Goal: Task Accomplishment & Management: Complete application form

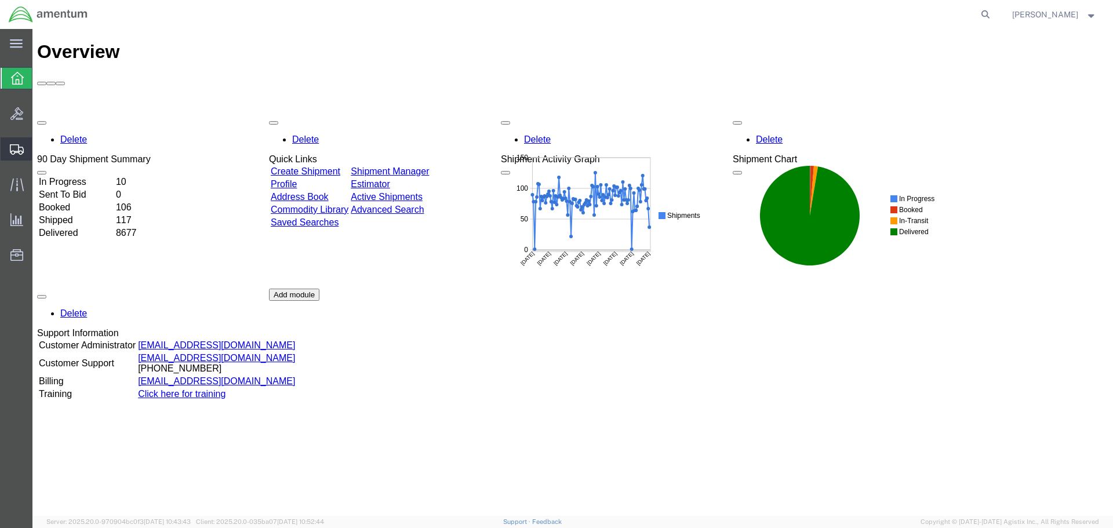
drag, startPoint x: 66, startPoint y: 186, endPoint x: 96, endPoint y: 190, distance: 30.3
click at [0, 0] on span "Create Shipment" at bounding box center [0, 0] width 0 height 0
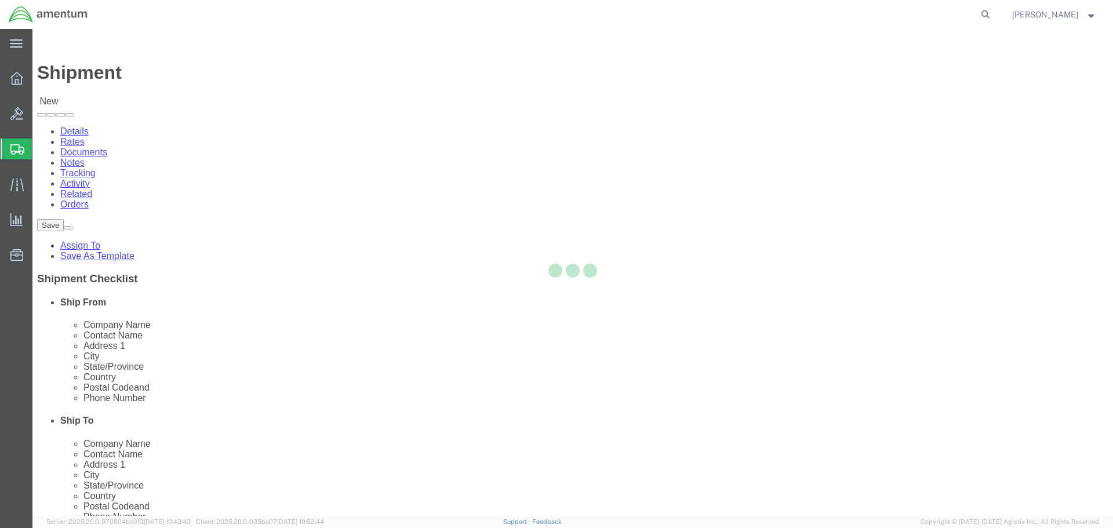
select select
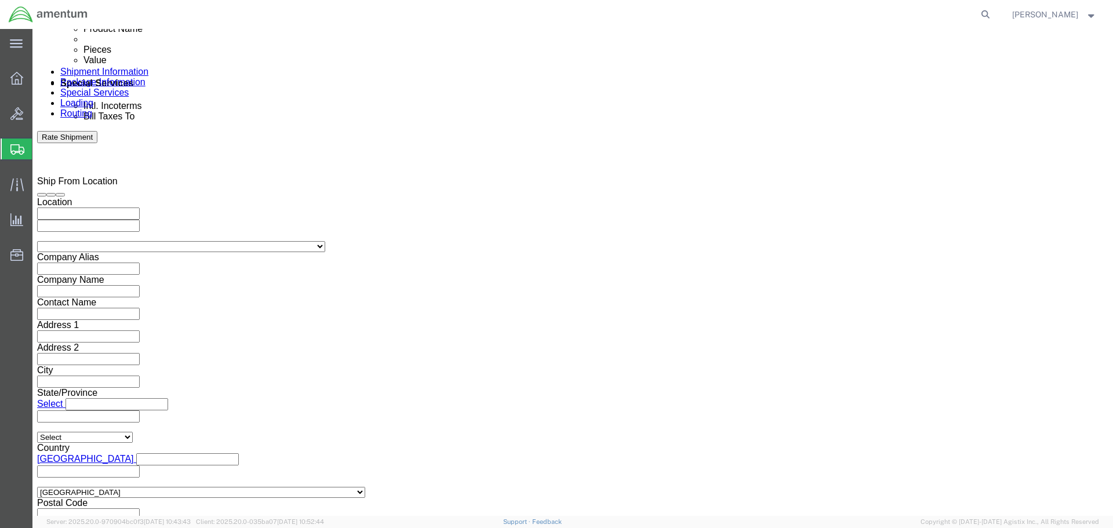
scroll to position [734, 0]
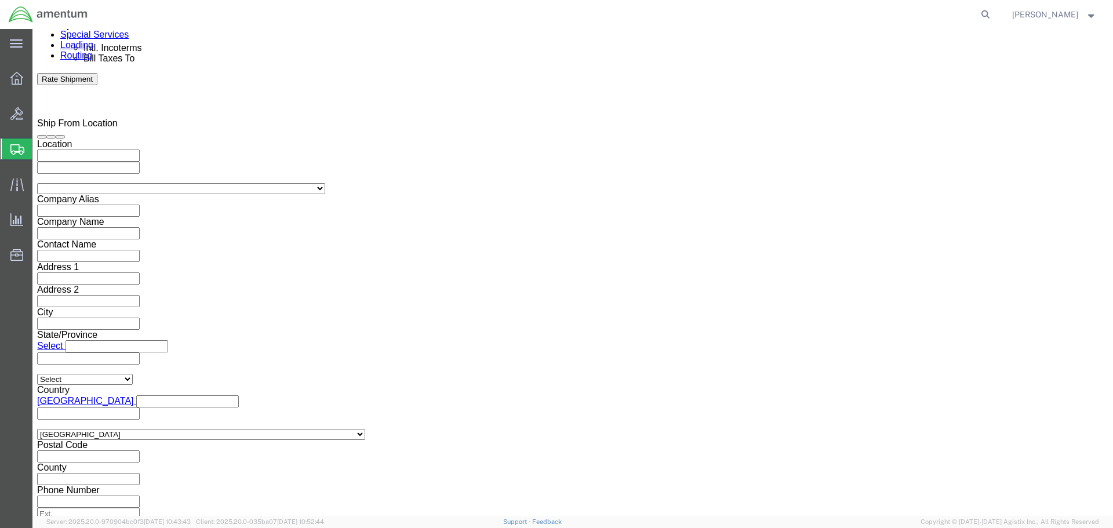
click button "Continue"
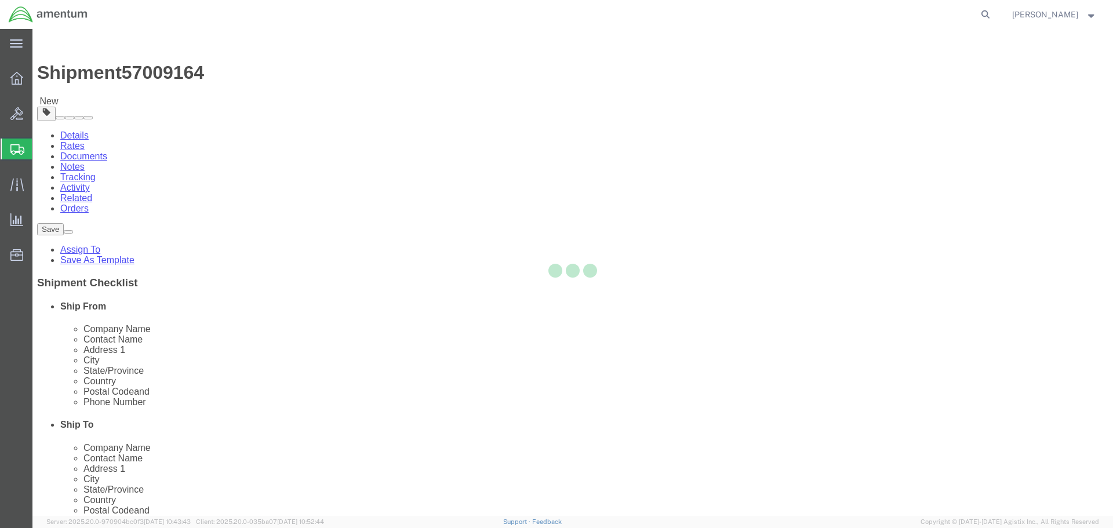
select select "CBOX"
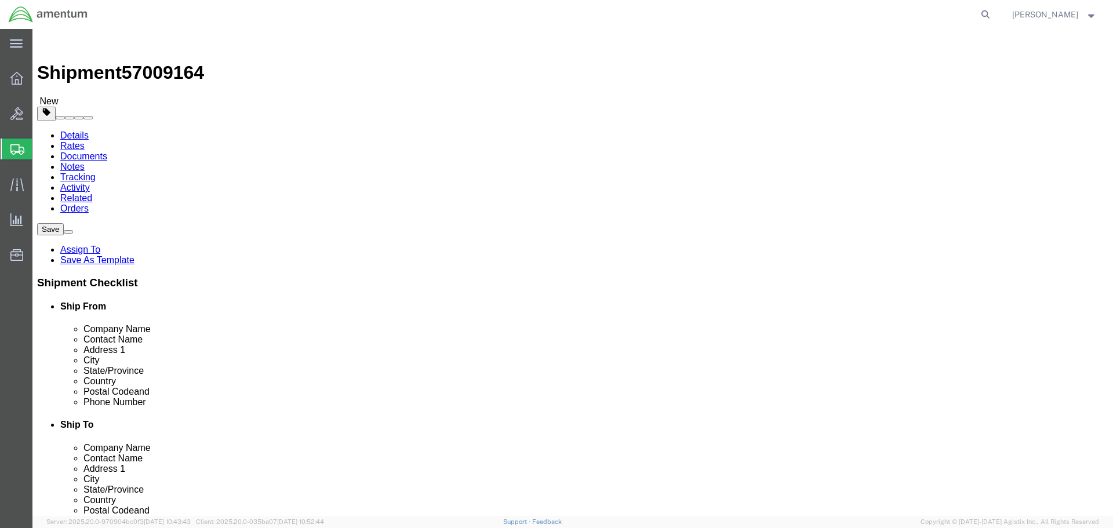
click link "Related"
